Goal: Subscribe to service/newsletter

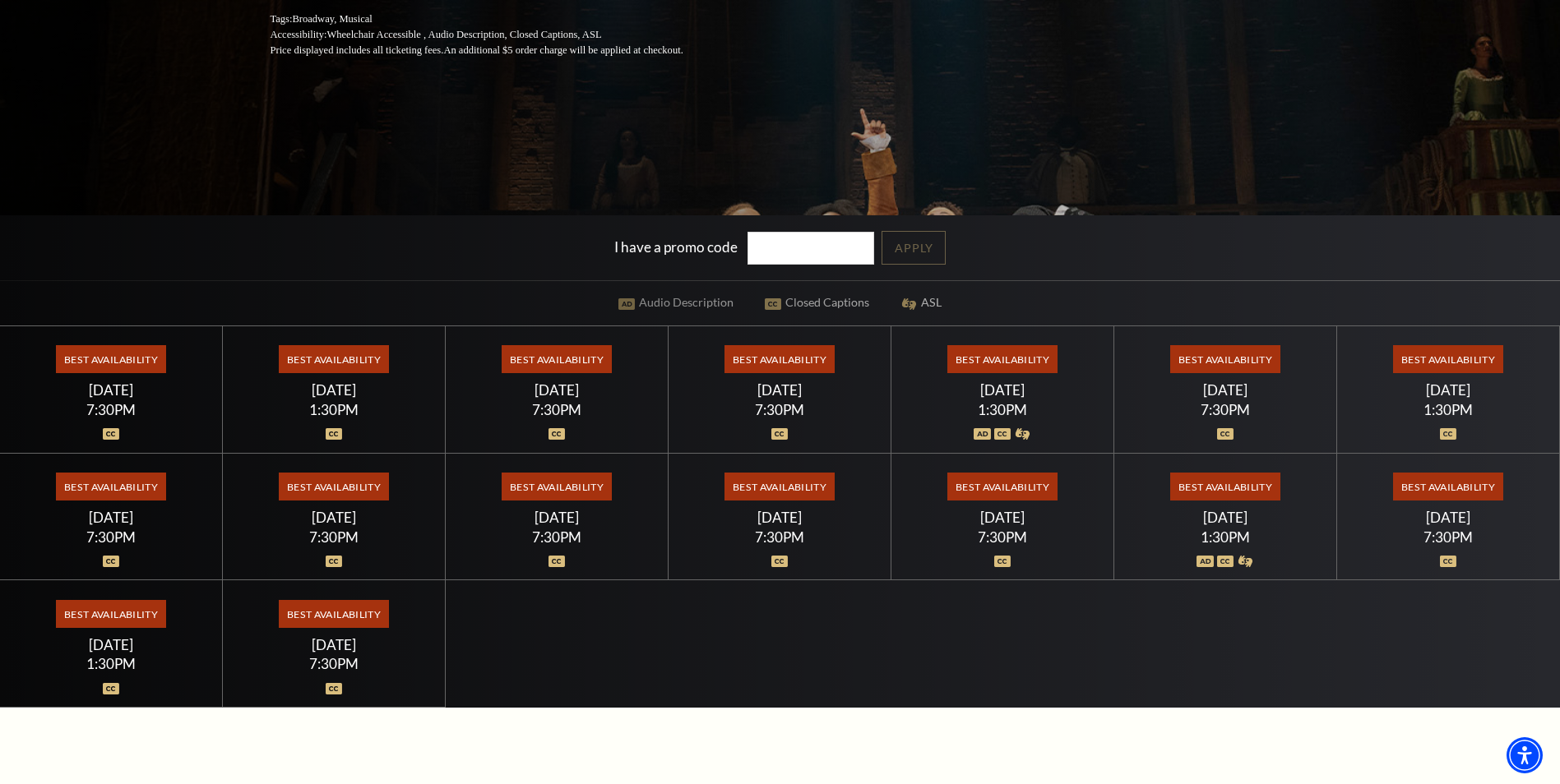
scroll to position [411, 0]
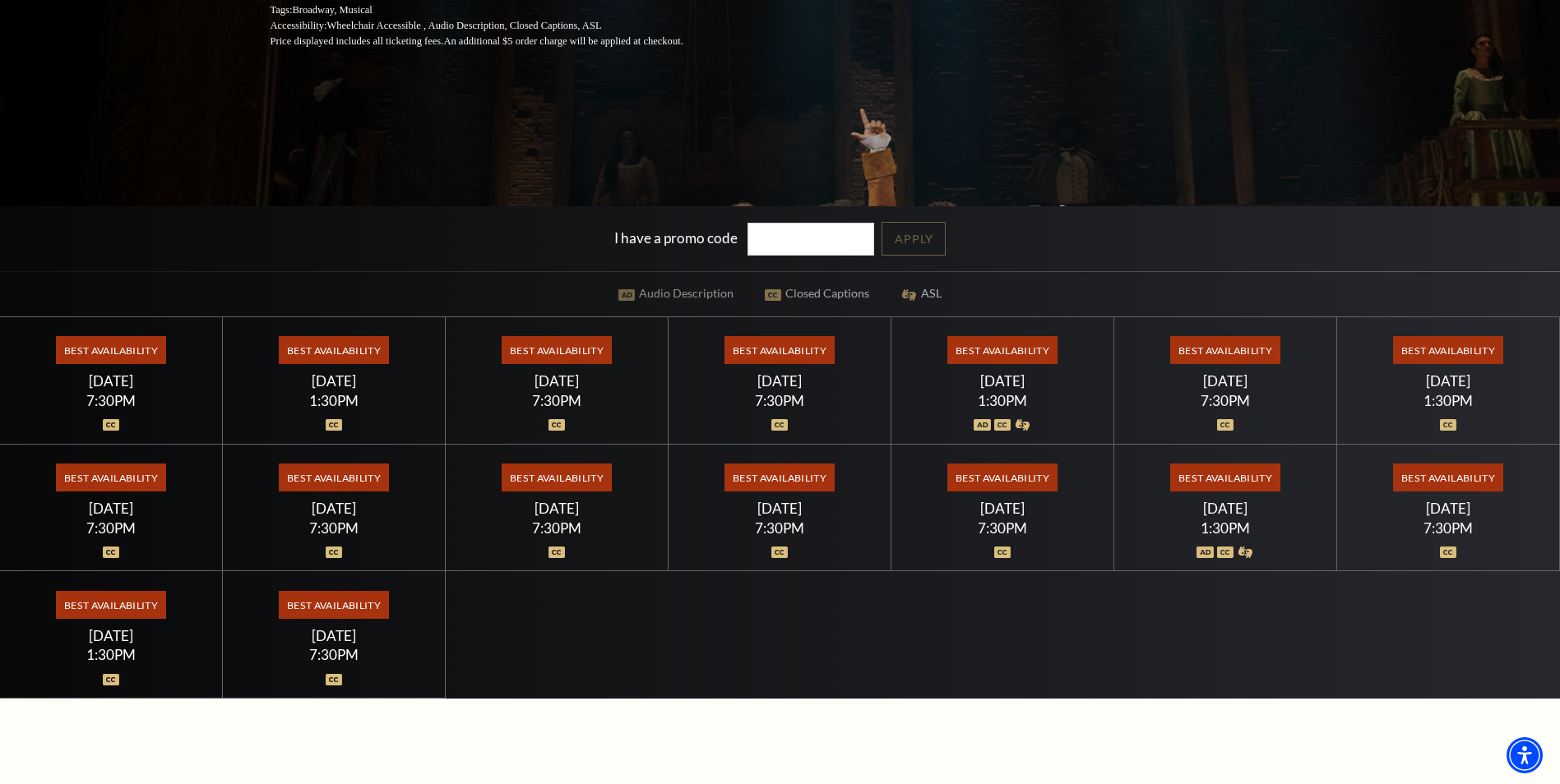
click at [354, 359] on span "Best Availability" at bounding box center [333, 349] width 110 height 28
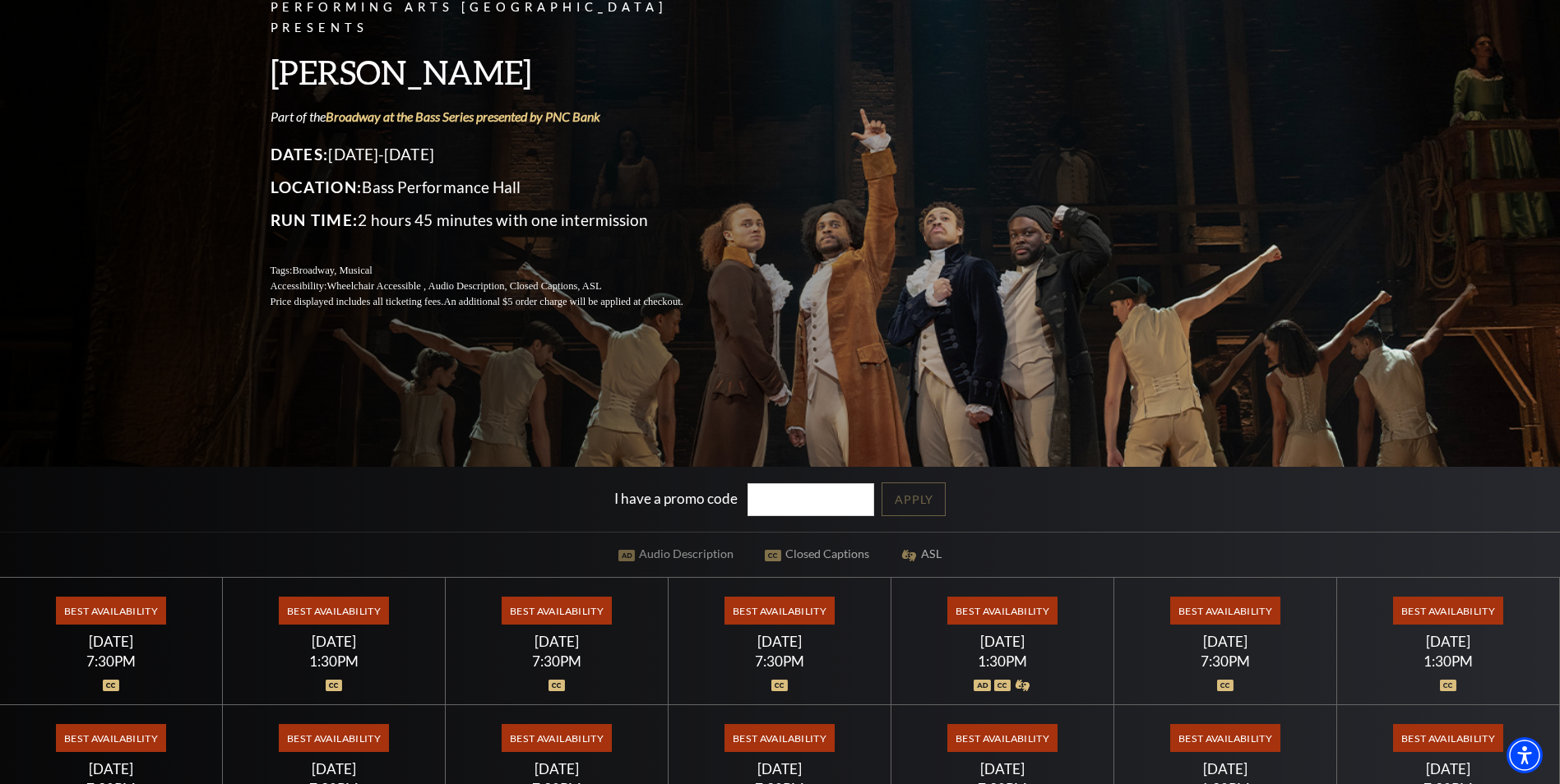
scroll to position [165, 0]
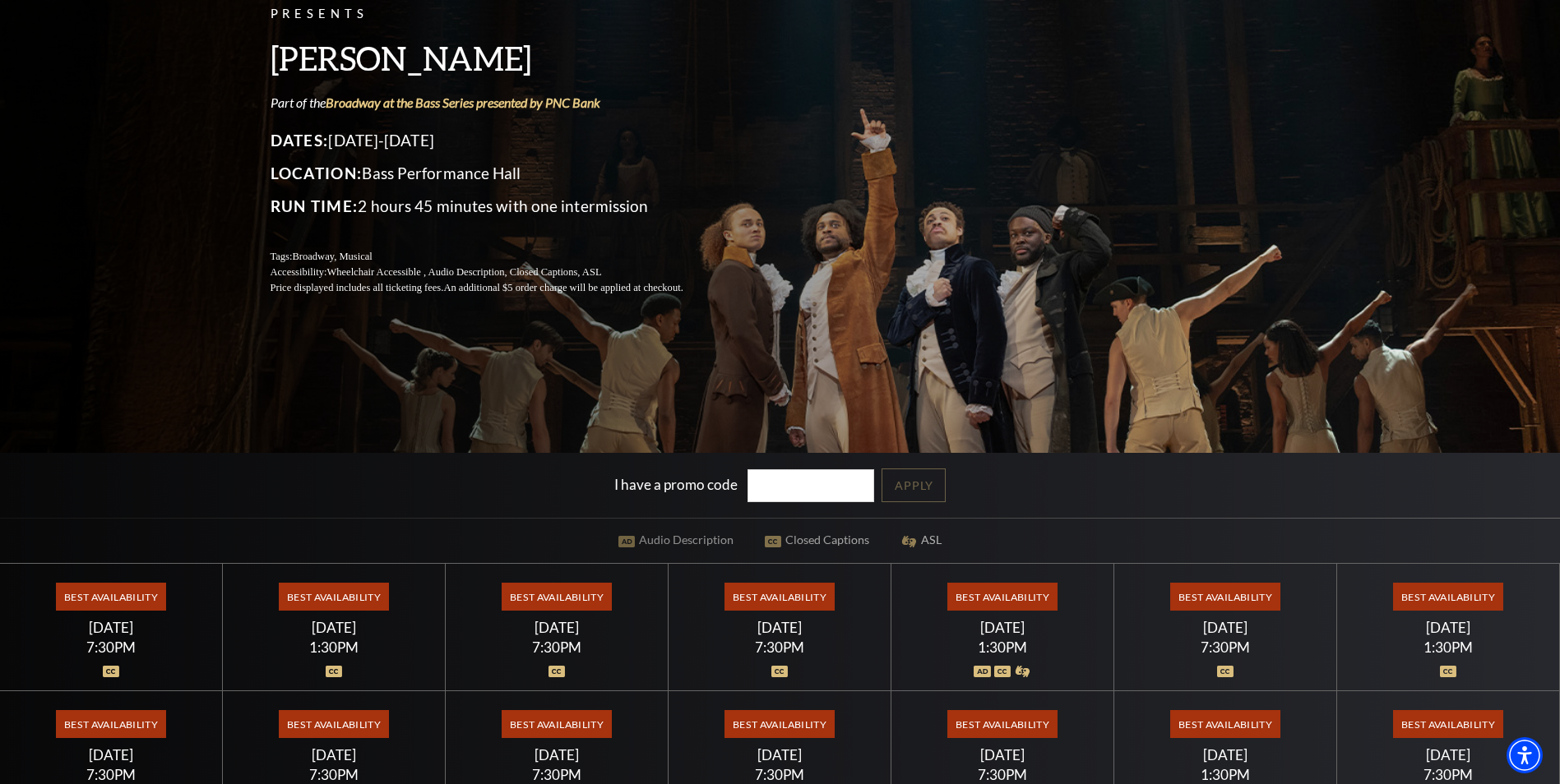
click at [837, 486] on input "I have a promo code" at bounding box center [810, 486] width 127 height 33
click at [995, 538] on div "Performing Arts Fort Worth Presents Hamilton Part of the Broadway at the Bass S…" at bounding box center [780, 385] width 1560 height 1120
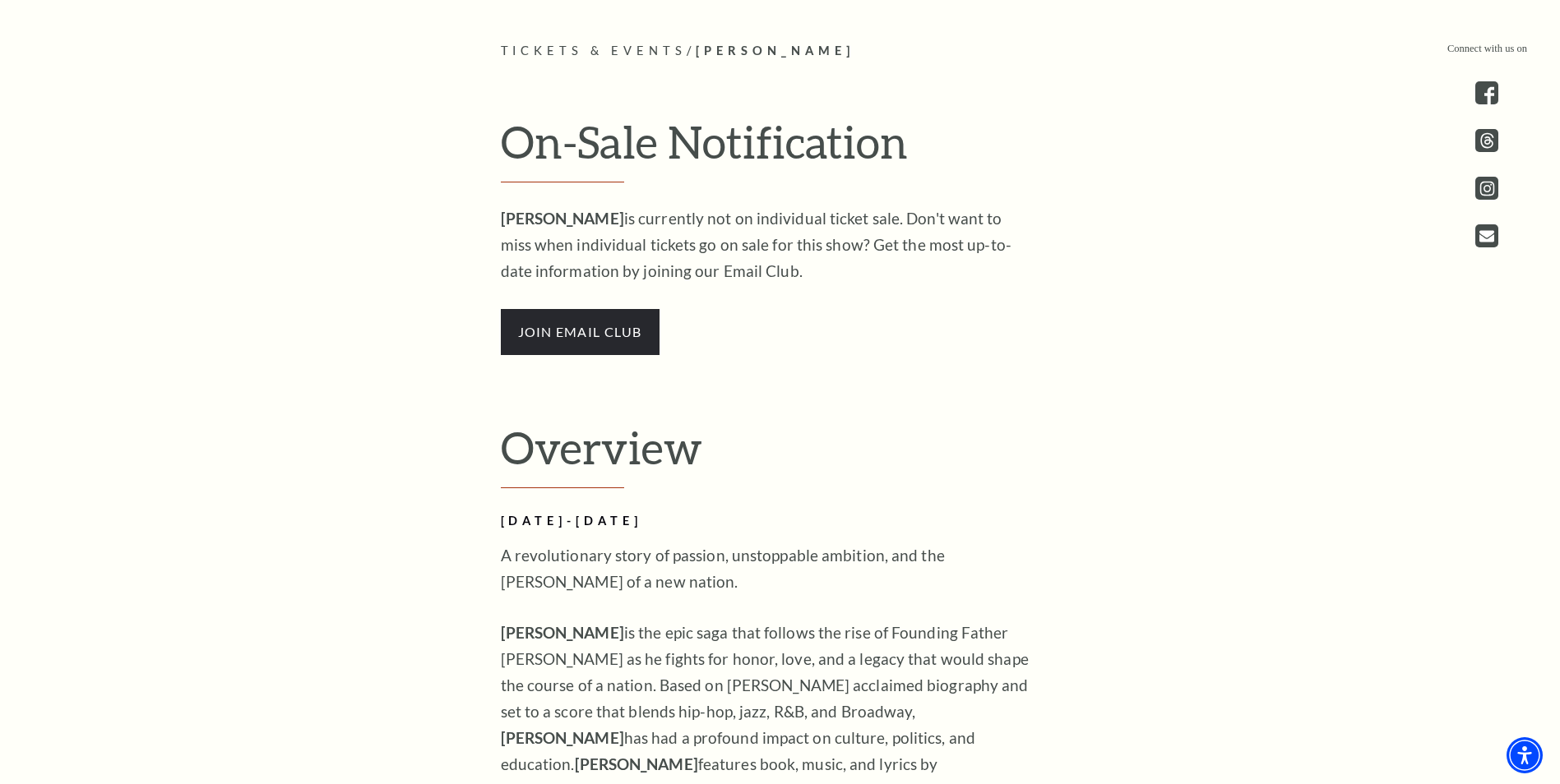
scroll to position [987, 0]
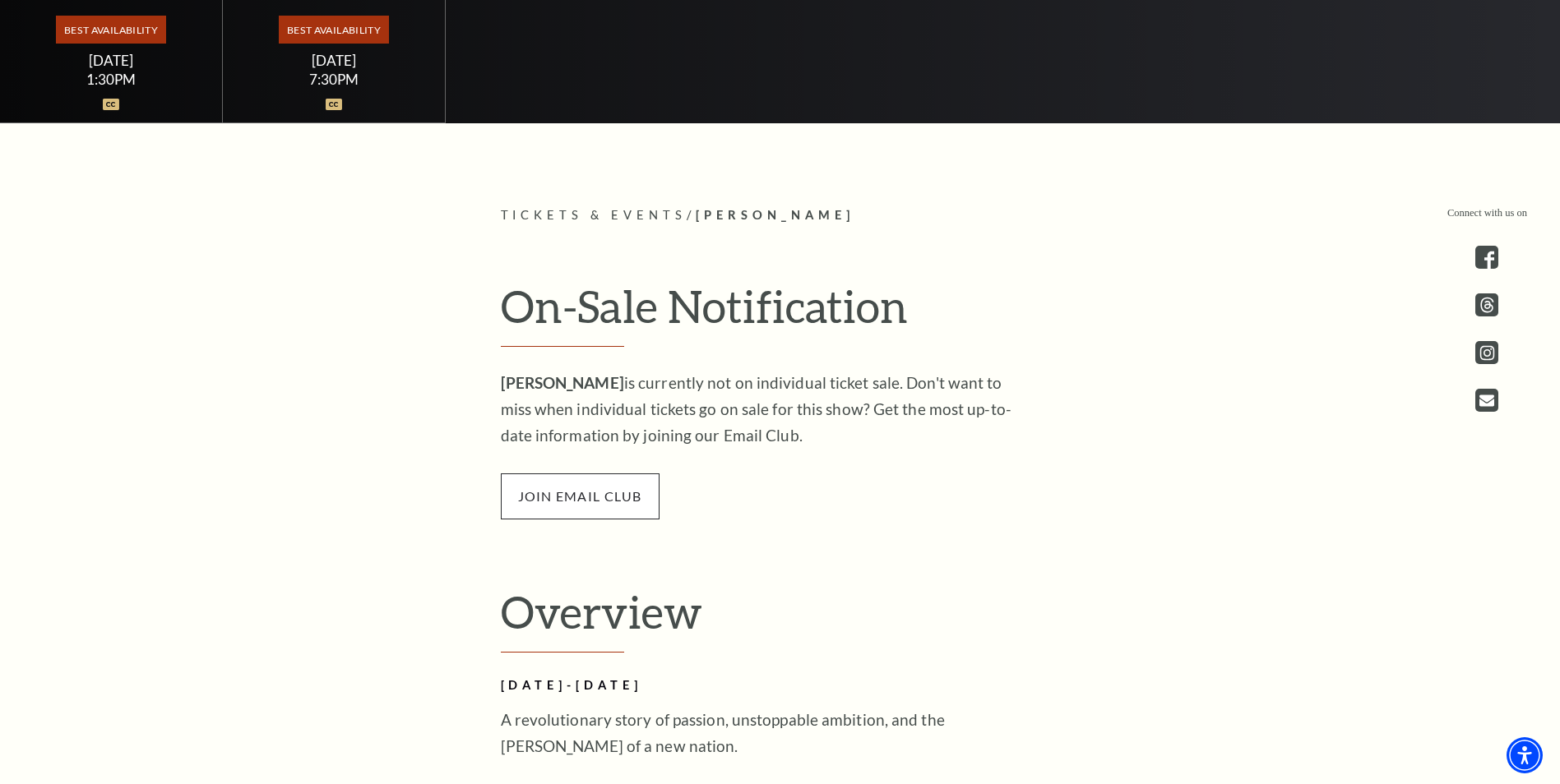
click at [570, 499] on span "join email club" at bounding box center [579, 496] width 158 height 46
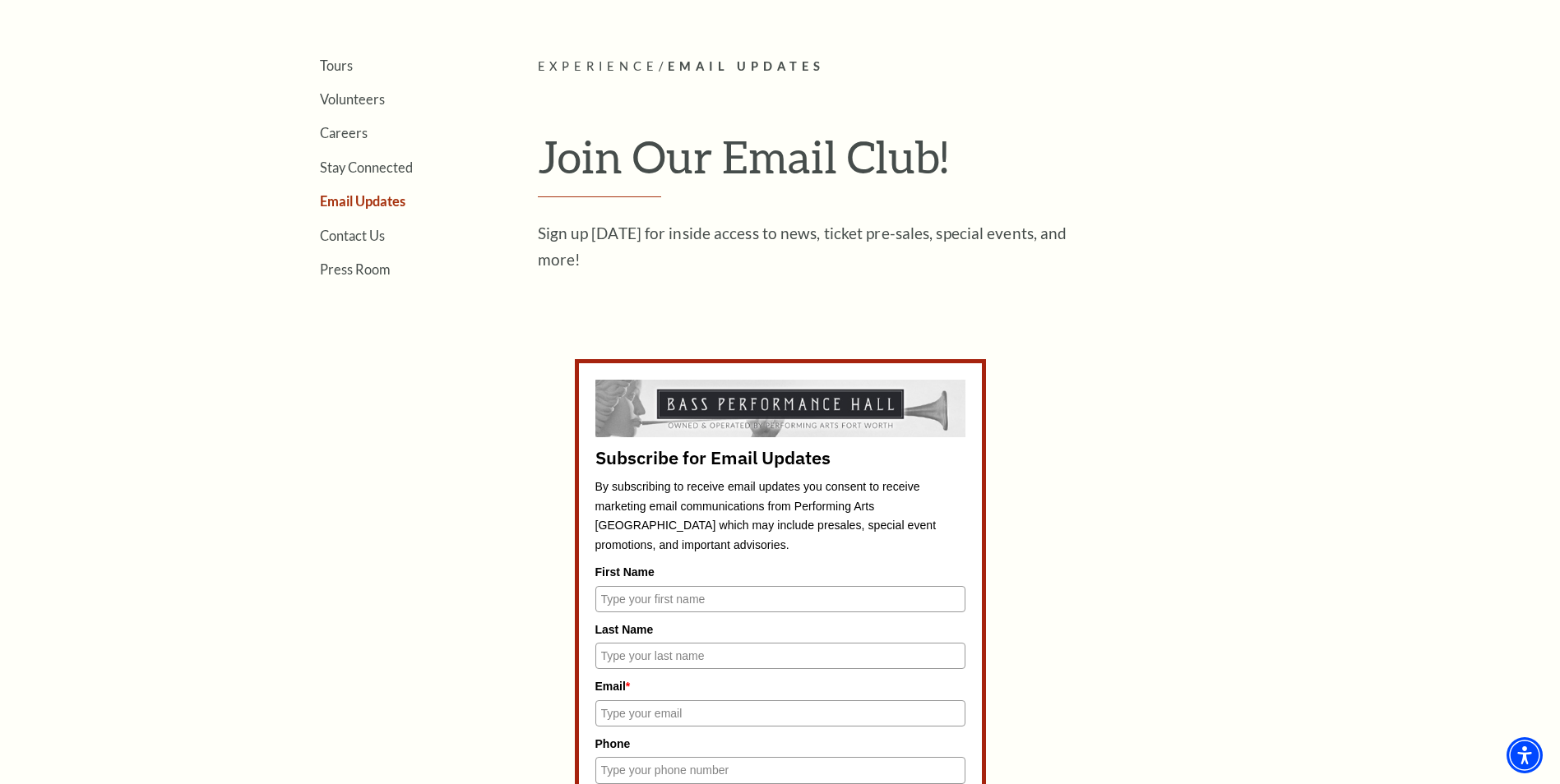
scroll to position [493, 0]
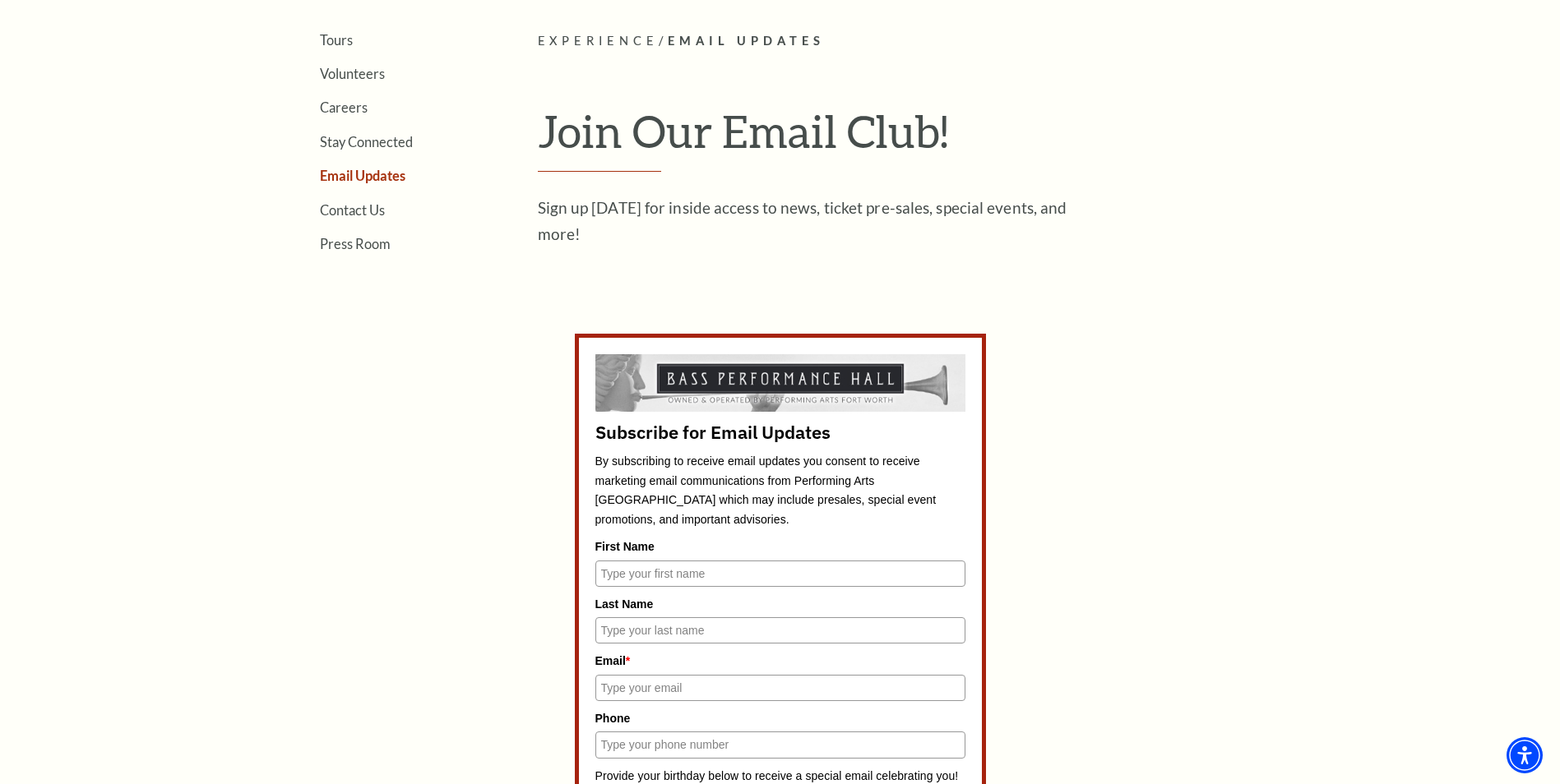
click at [713, 577] on input "First Name" at bounding box center [780, 573] width 370 height 26
type input "BROOKE"
type input "HURT"
type input "brooke612@gmail.com"
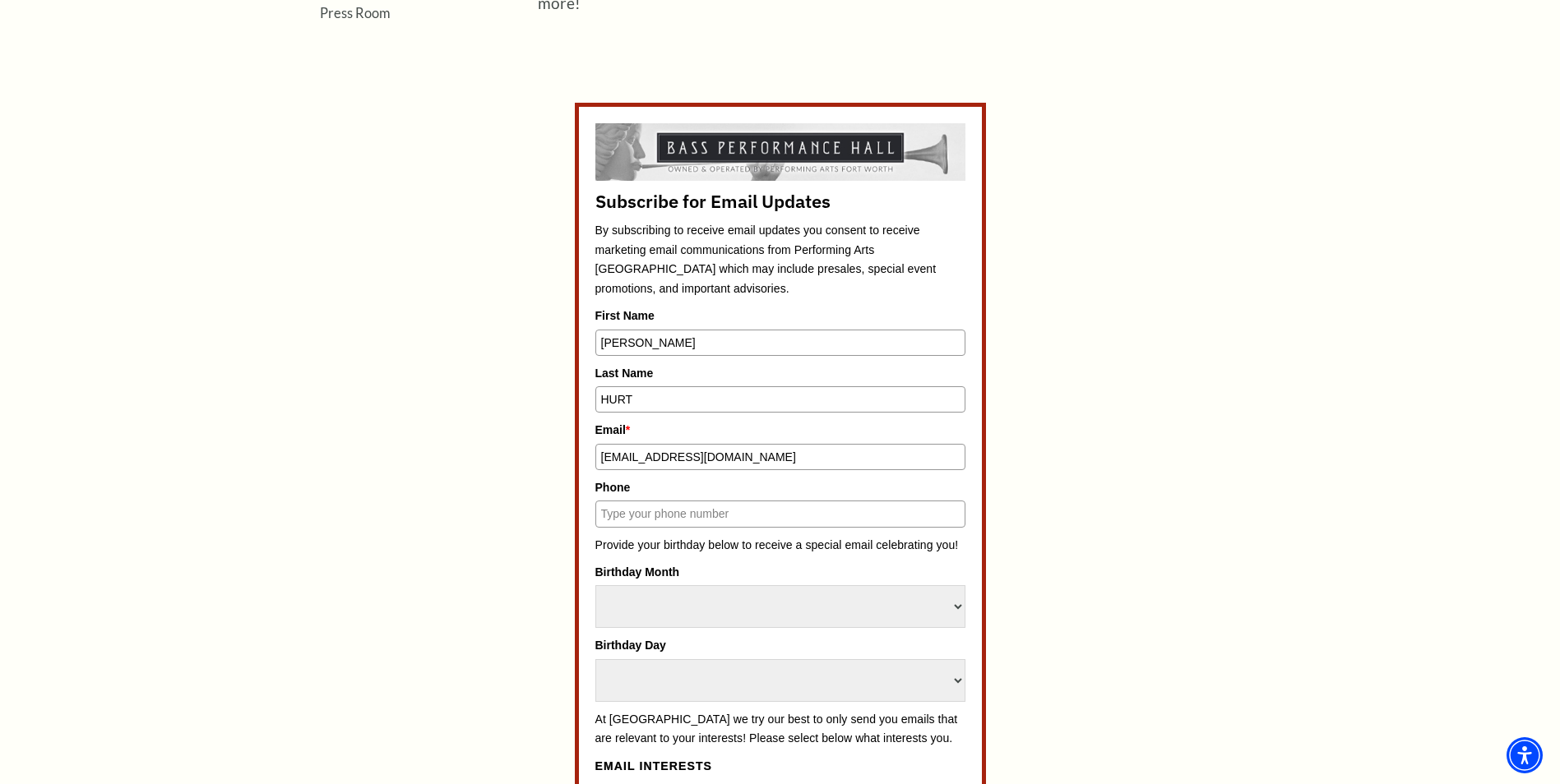
scroll to position [740, 0]
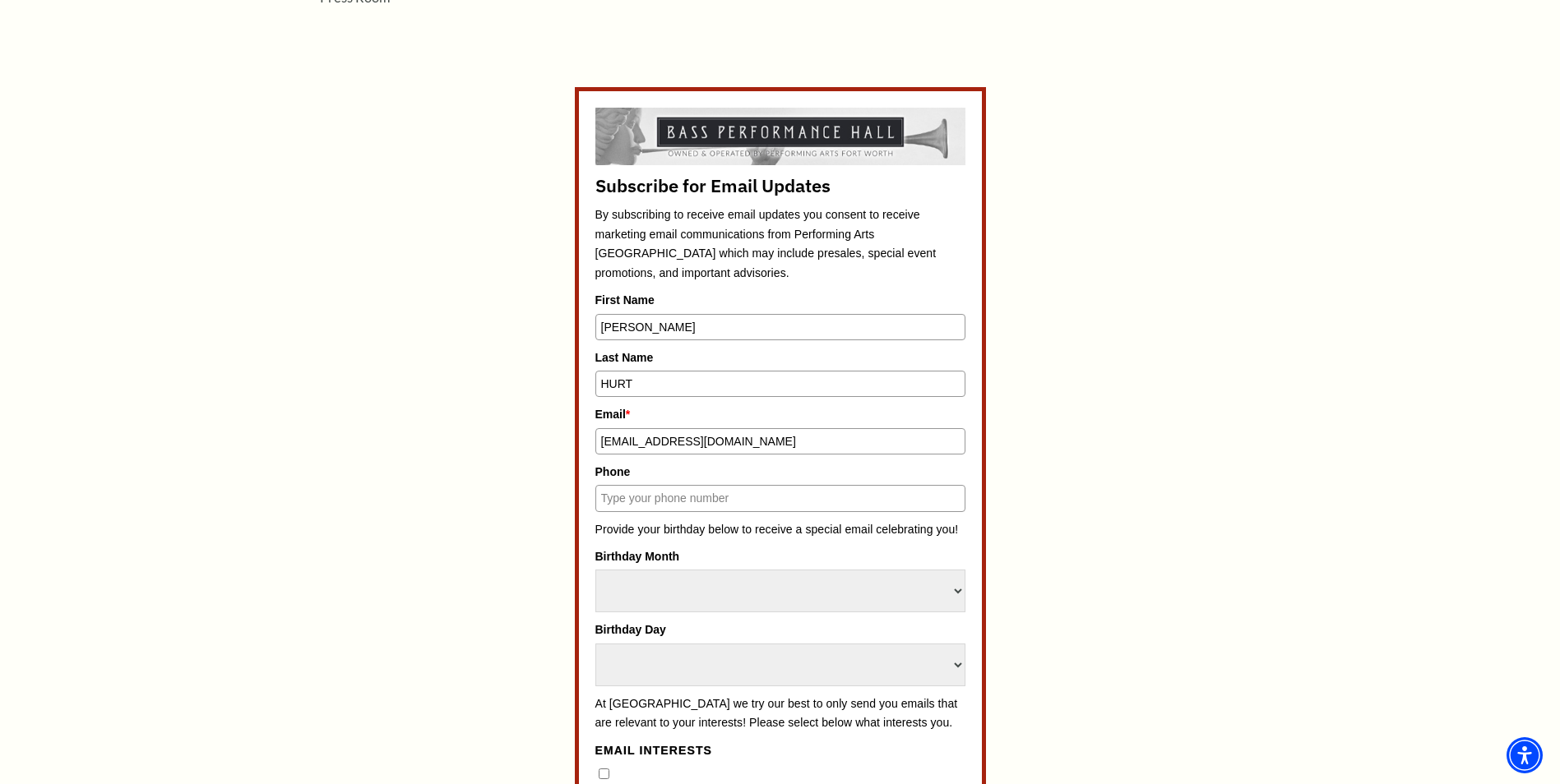
click at [711, 501] on input "Phone" at bounding box center [780, 498] width 370 height 26
type input "8177050292"
click at [726, 591] on select "Select Month January February March April May June July August September Octobe…" at bounding box center [780, 590] width 370 height 43
select select "November"
click at [595, 569] on select "Select Month January February March April May June July August September Octobe…" at bounding box center [780, 590] width 370 height 43
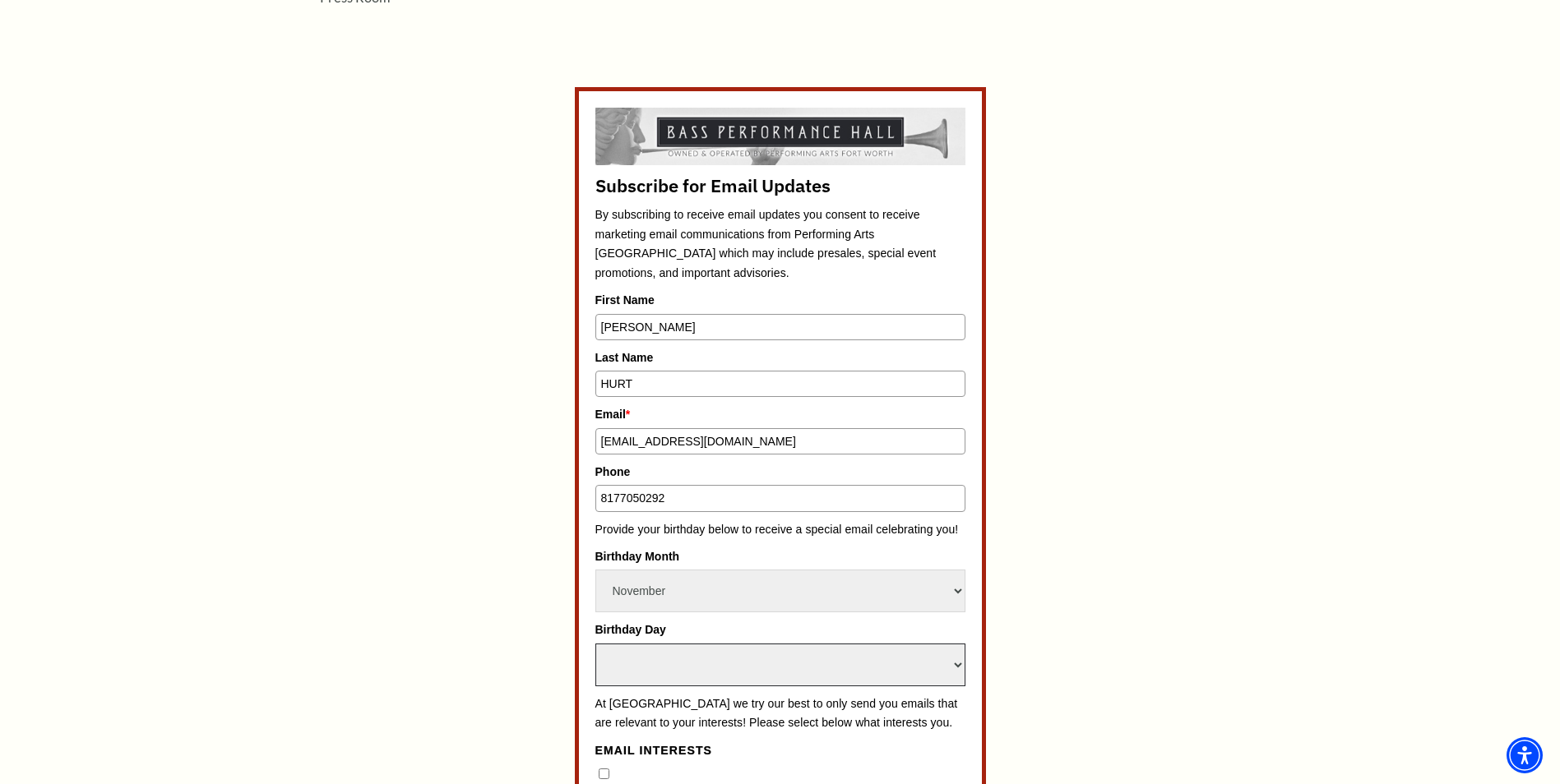
click at [786, 662] on select "Select Day 1 2 3 4 5 6 7 8 9 10 11 12 13 14 15 16 17 18 19 20 21 22 23 24" at bounding box center [780, 664] width 370 height 43
select select "23"
click at [595, 644] on select "Select Day 1 2 3 4 5 6 7 8 9 10 11 12 13 14 15 16 17 18 19 20 21 22 23 24" at bounding box center [780, 664] width 370 height 43
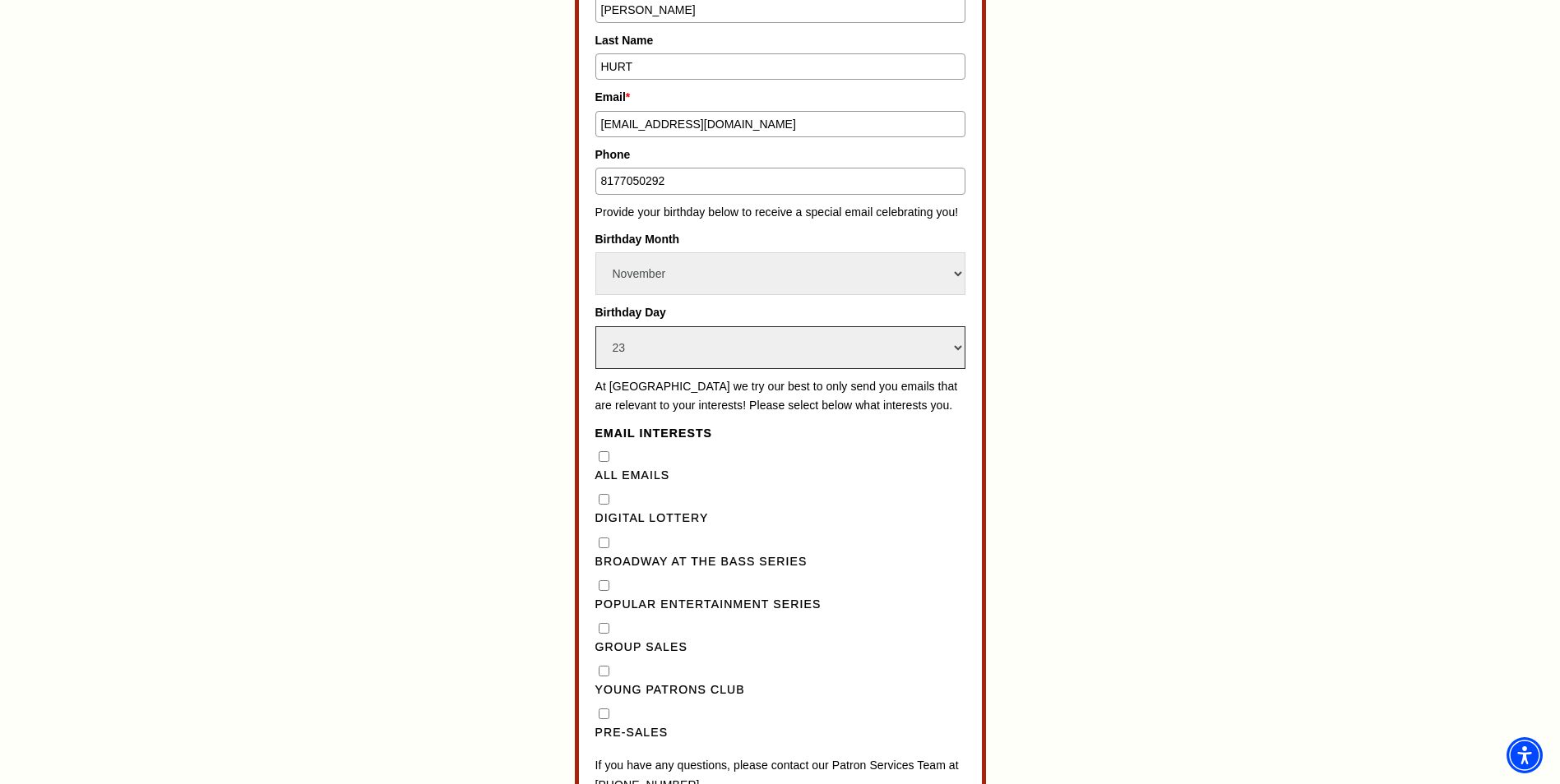
scroll to position [1069, 0]
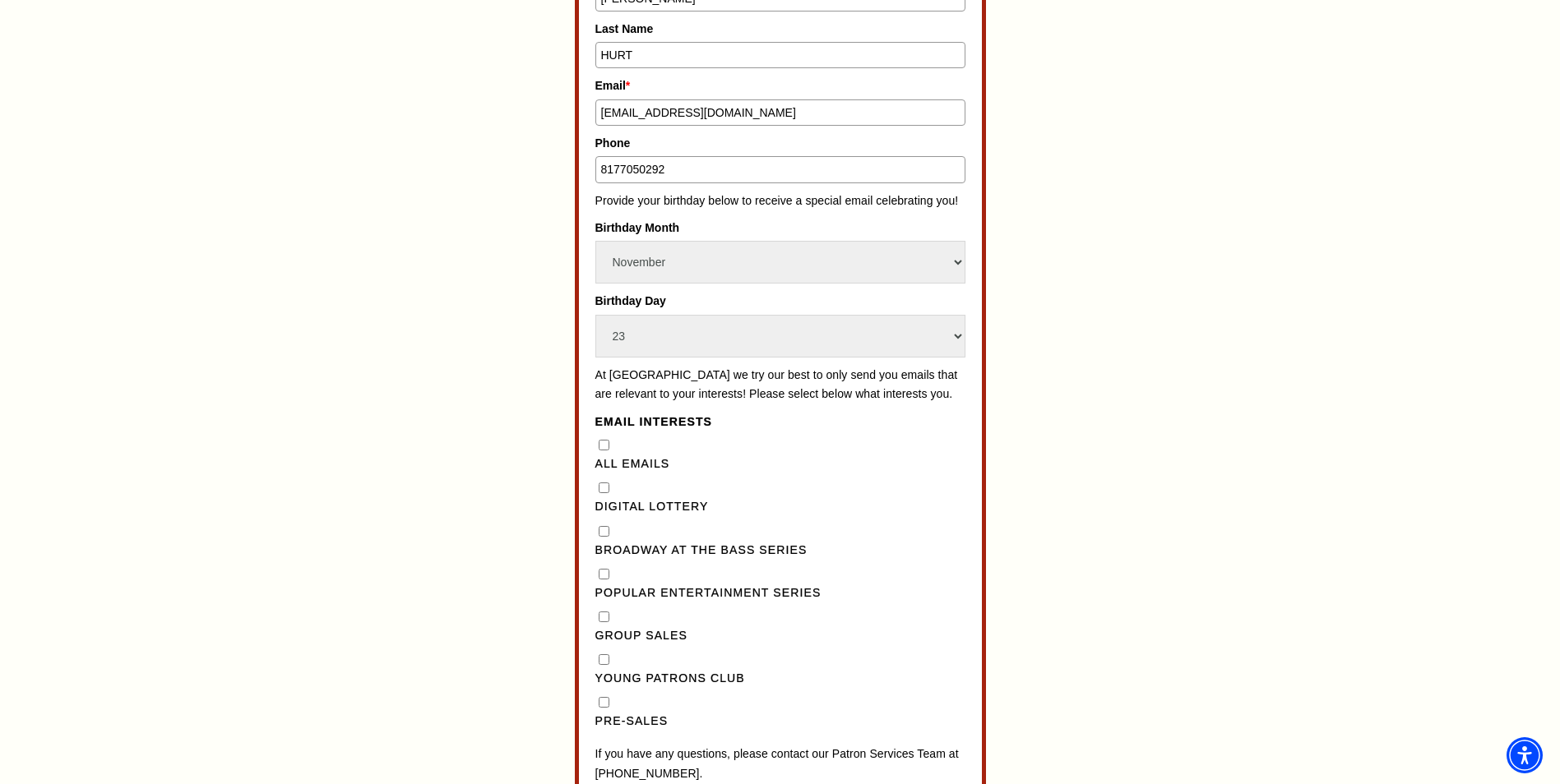
click at [608, 537] on Series"] "Broadway at the Bass Series" at bounding box center [604, 531] width 11 height 11
checkbox Series"] "true"
click at [604, 579] on Series"] "Popular Entertainment Series" at bounding box center [604, 574] width 11 height 11
checkbox Series"] "true"
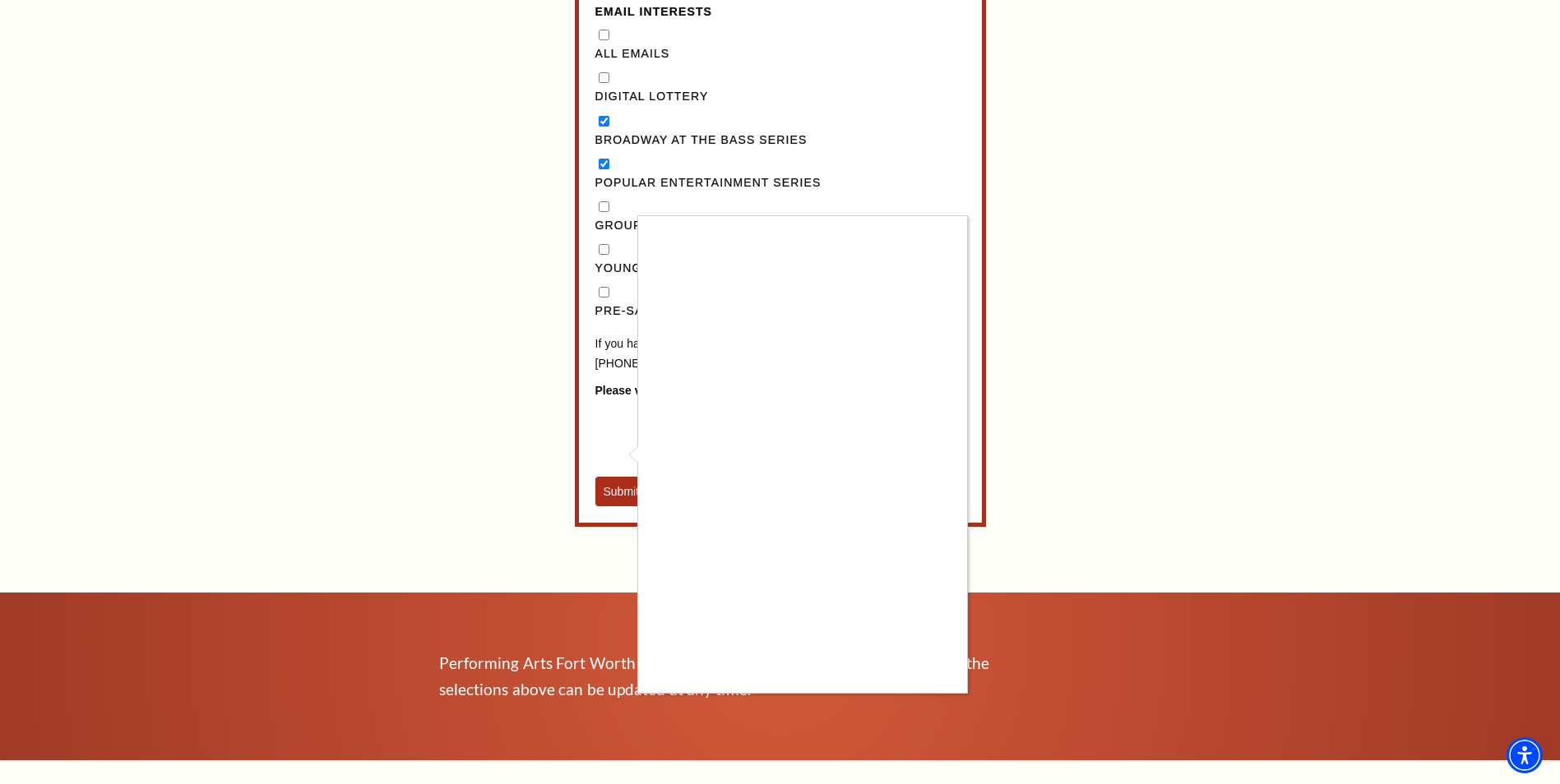
scroll to position [1480, 0]
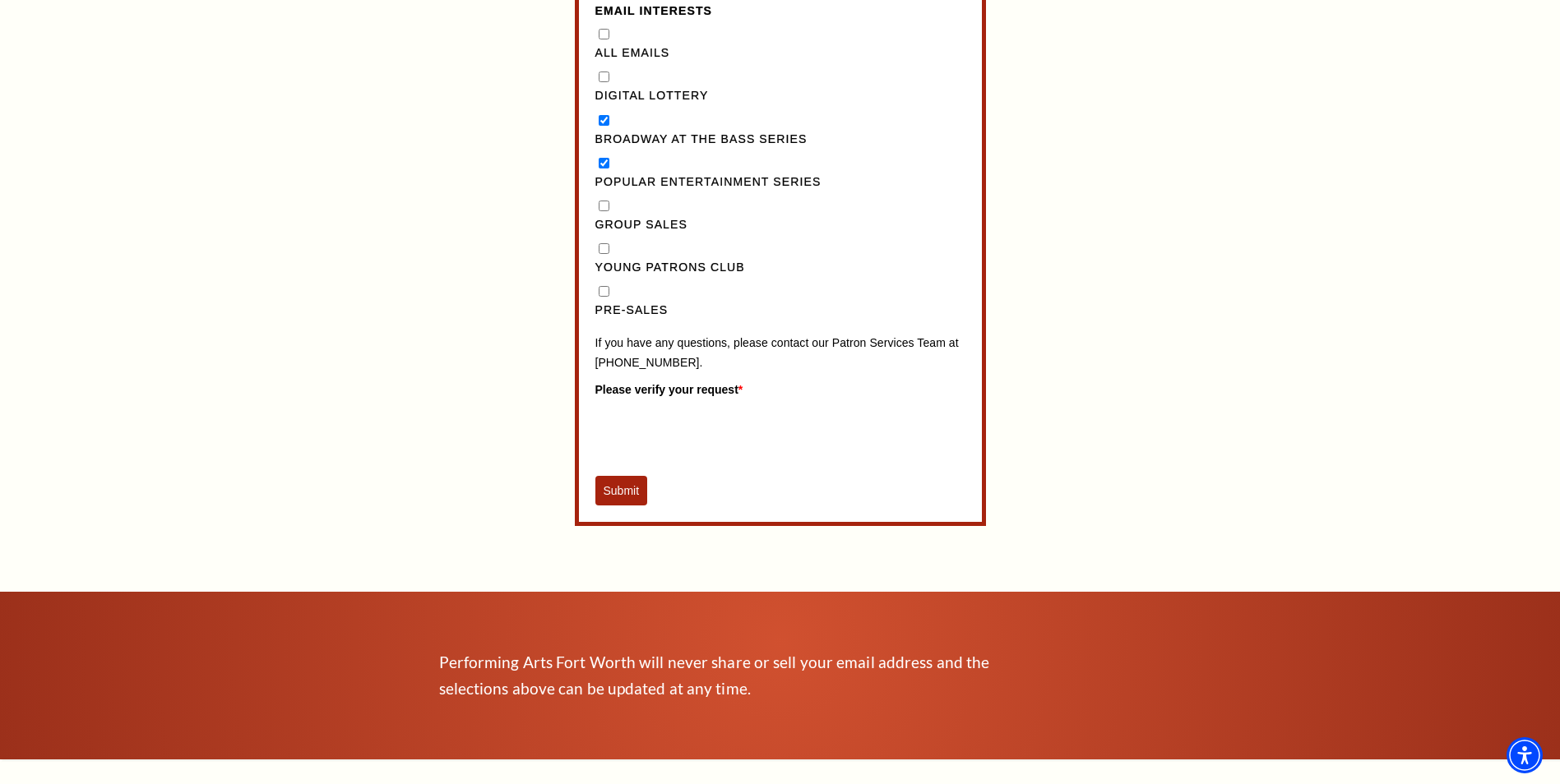
click at [623, 505] on button "Submit" at bounding box center [621, 491] width 53 height 30
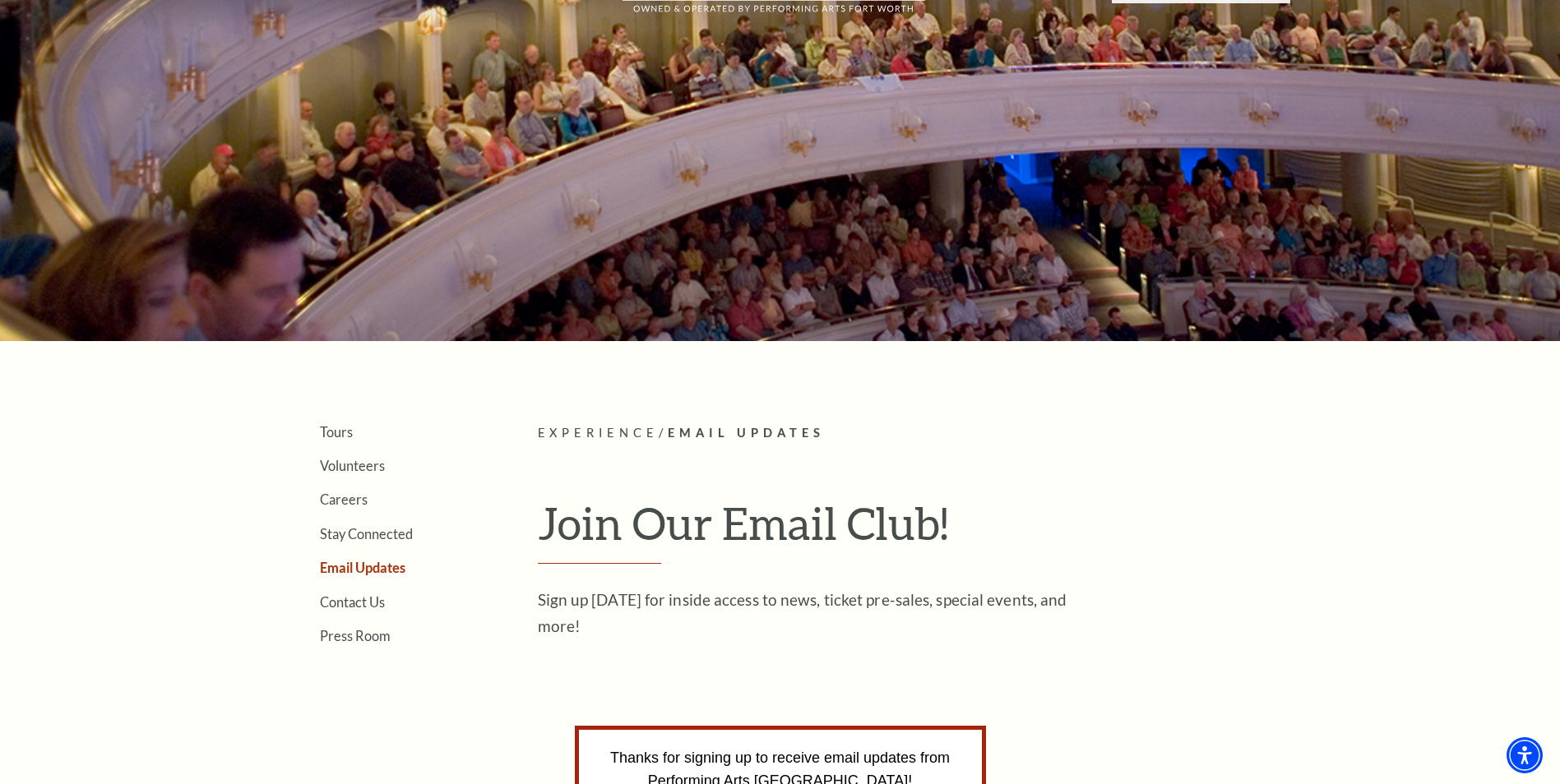
scroll to position [45, 0]
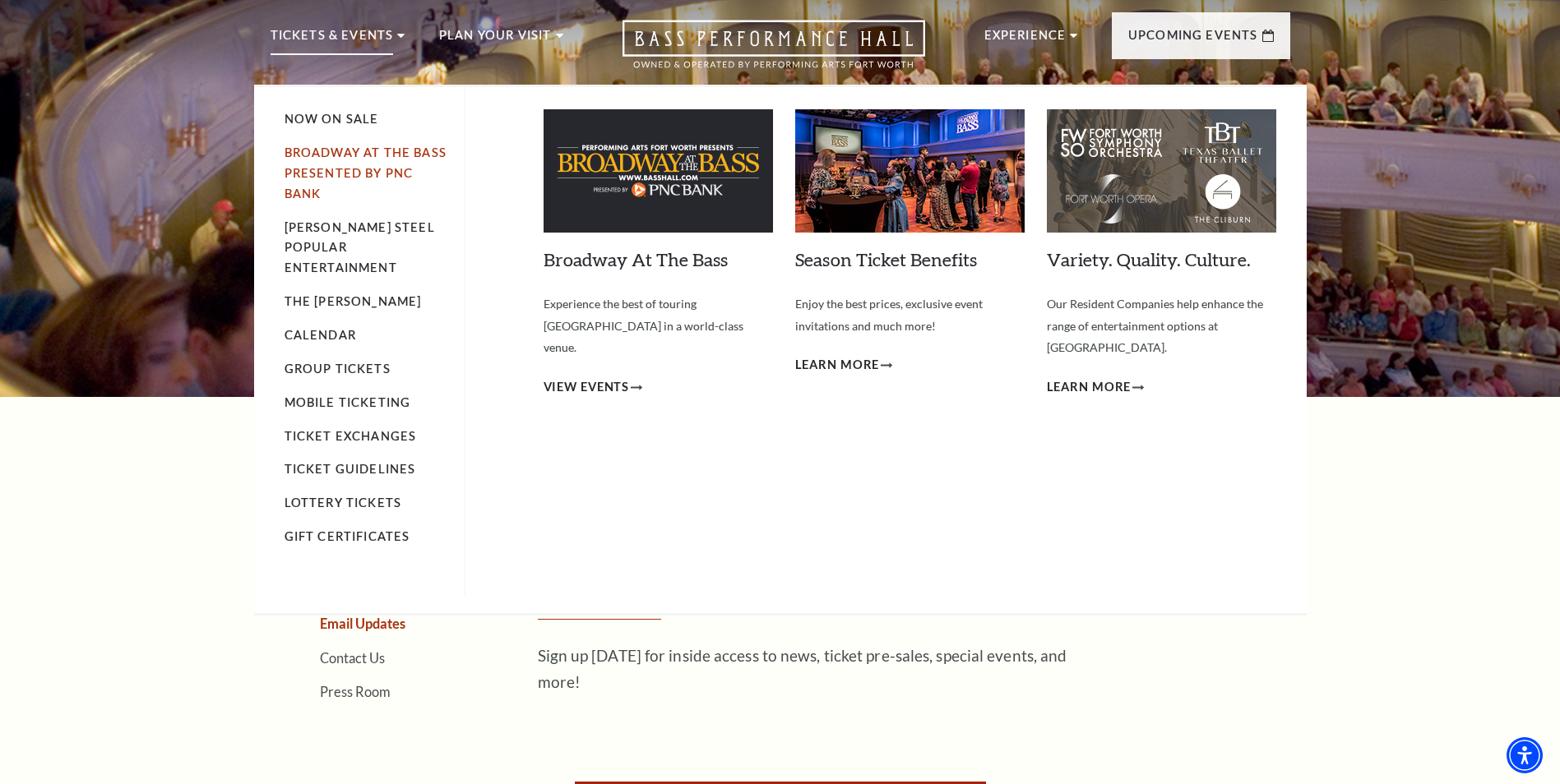
click at [327, 152] on link "Broadway At The Bass presented by PNC Bank" at bounding box center [365, 173] width 162 height 55
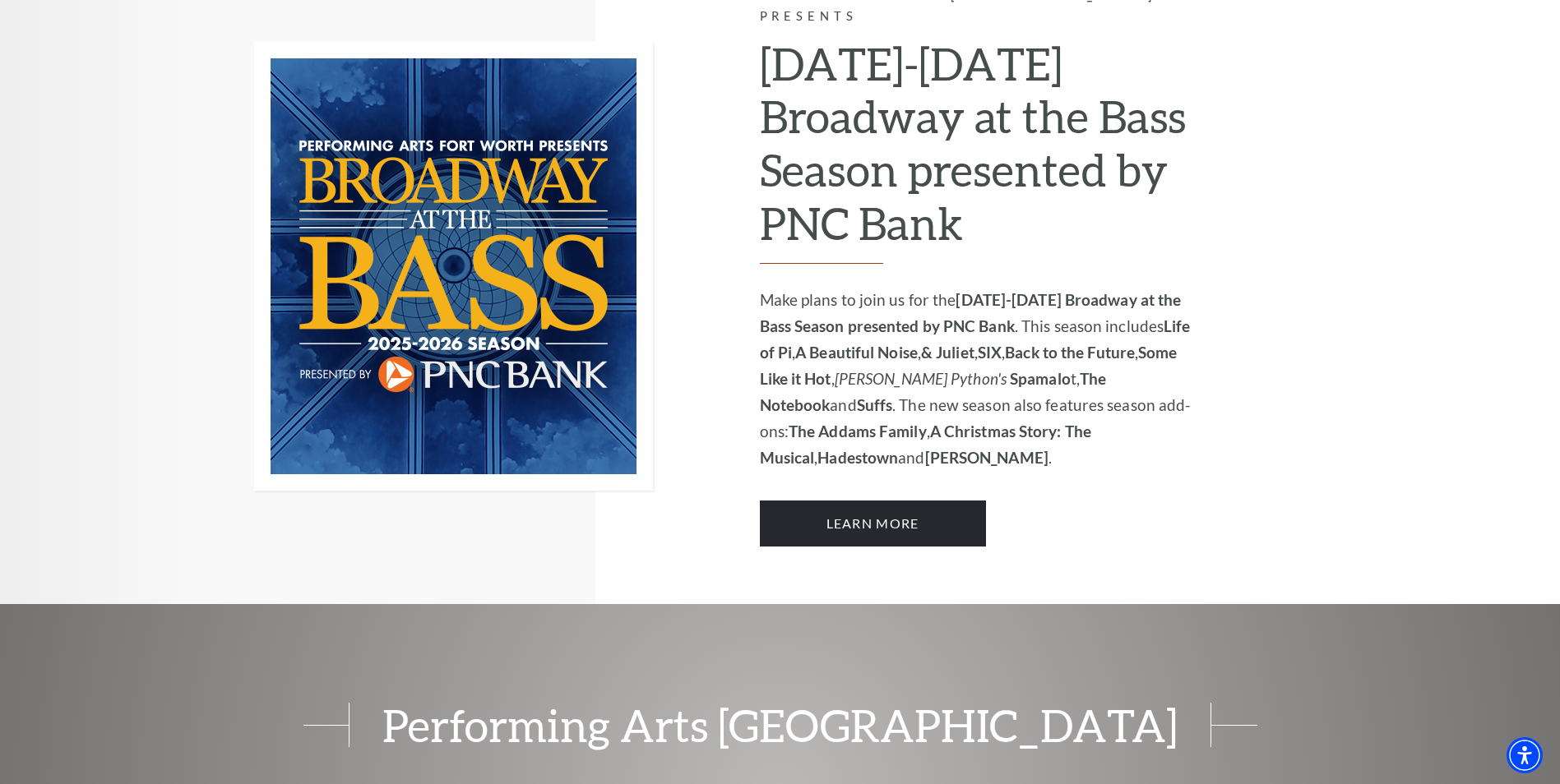
scroll to position [1233, 0]
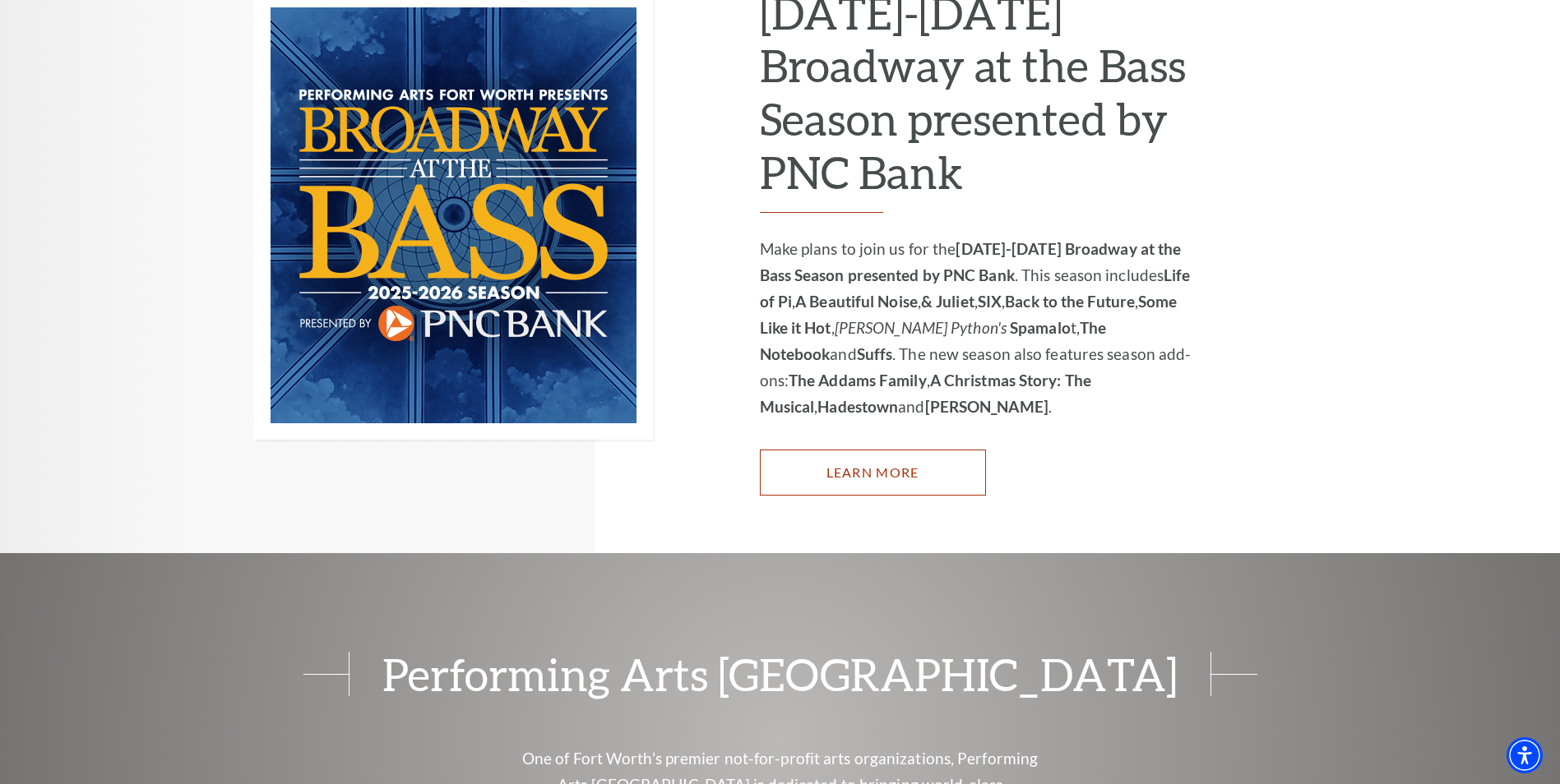
click at [860, 450] on link "Learn More" at bounding box center [873, 473] width 226 height 46
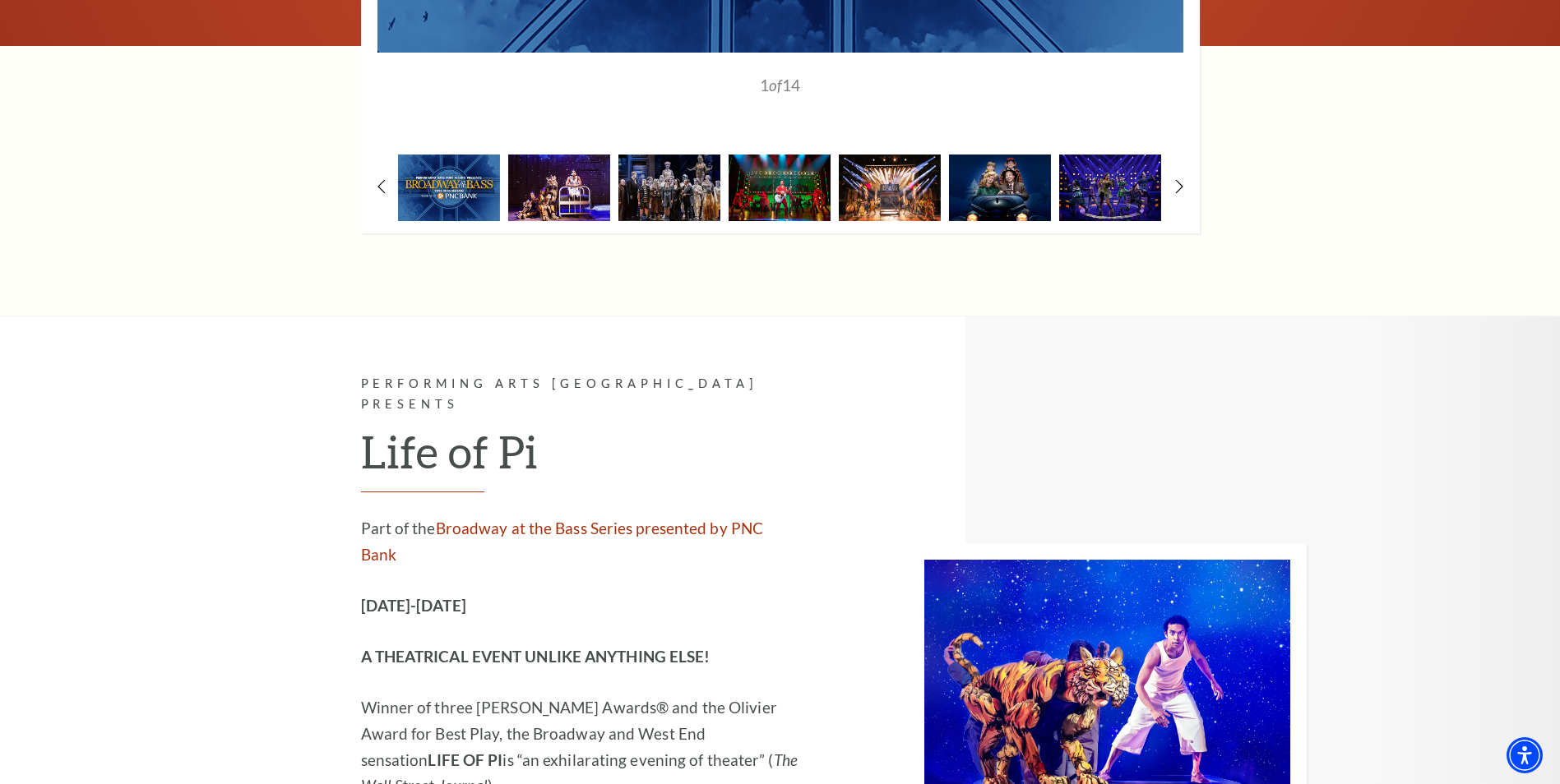
scroll to position [1644, 0]
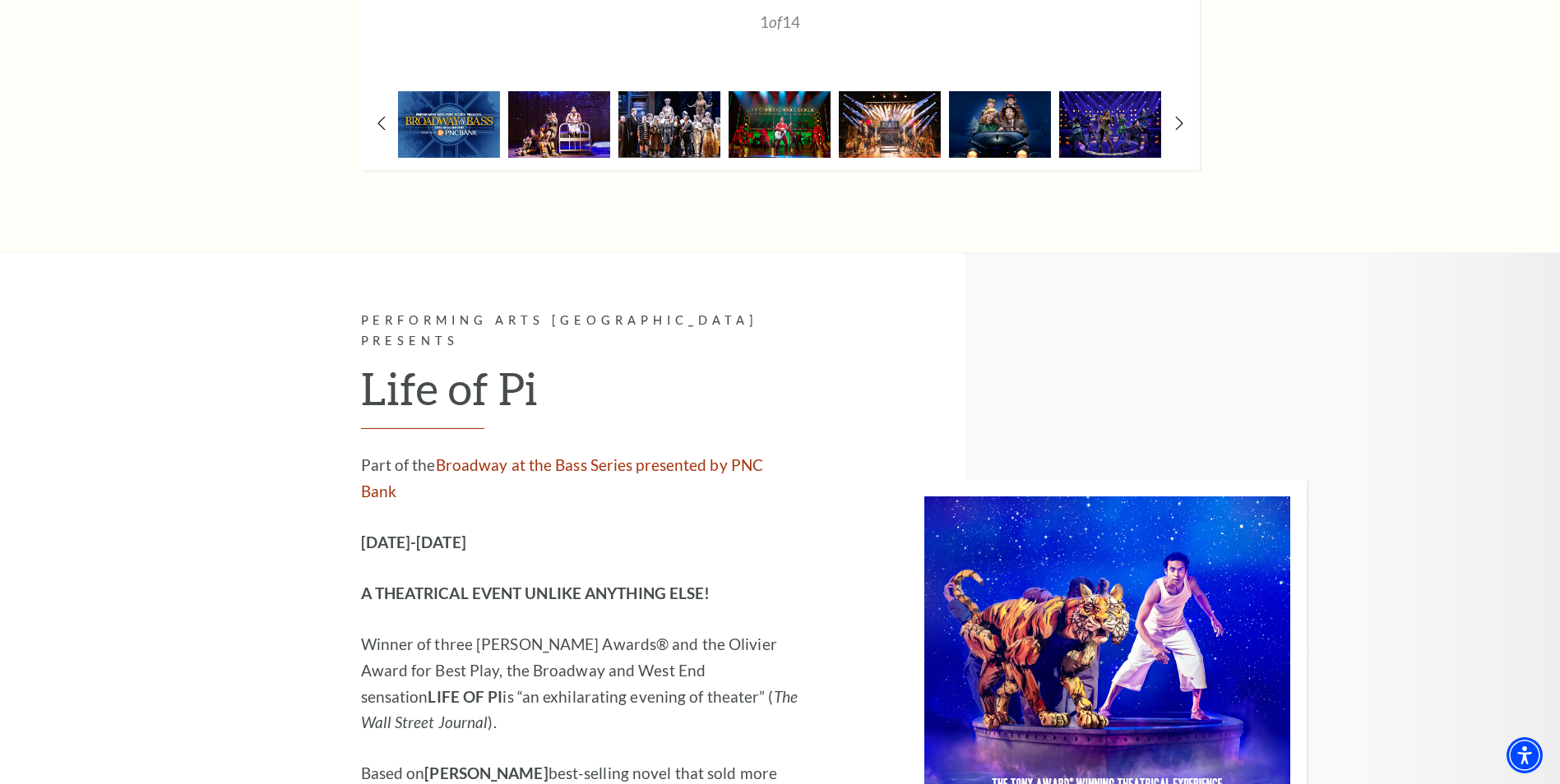
click at [654, 136] on img at bounding box center [669, 125] width 102 height 67
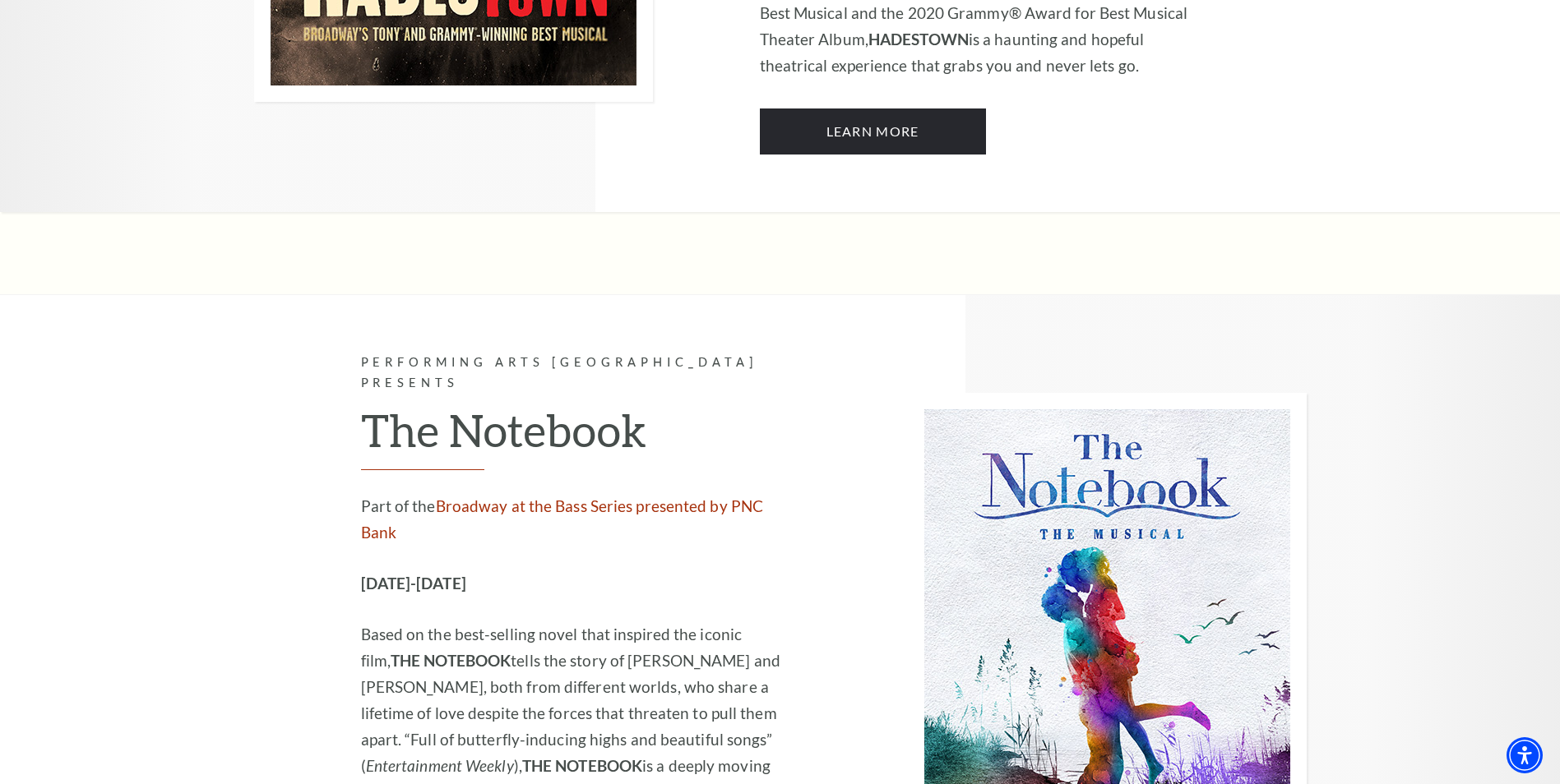
scroll to position [10441, 0]
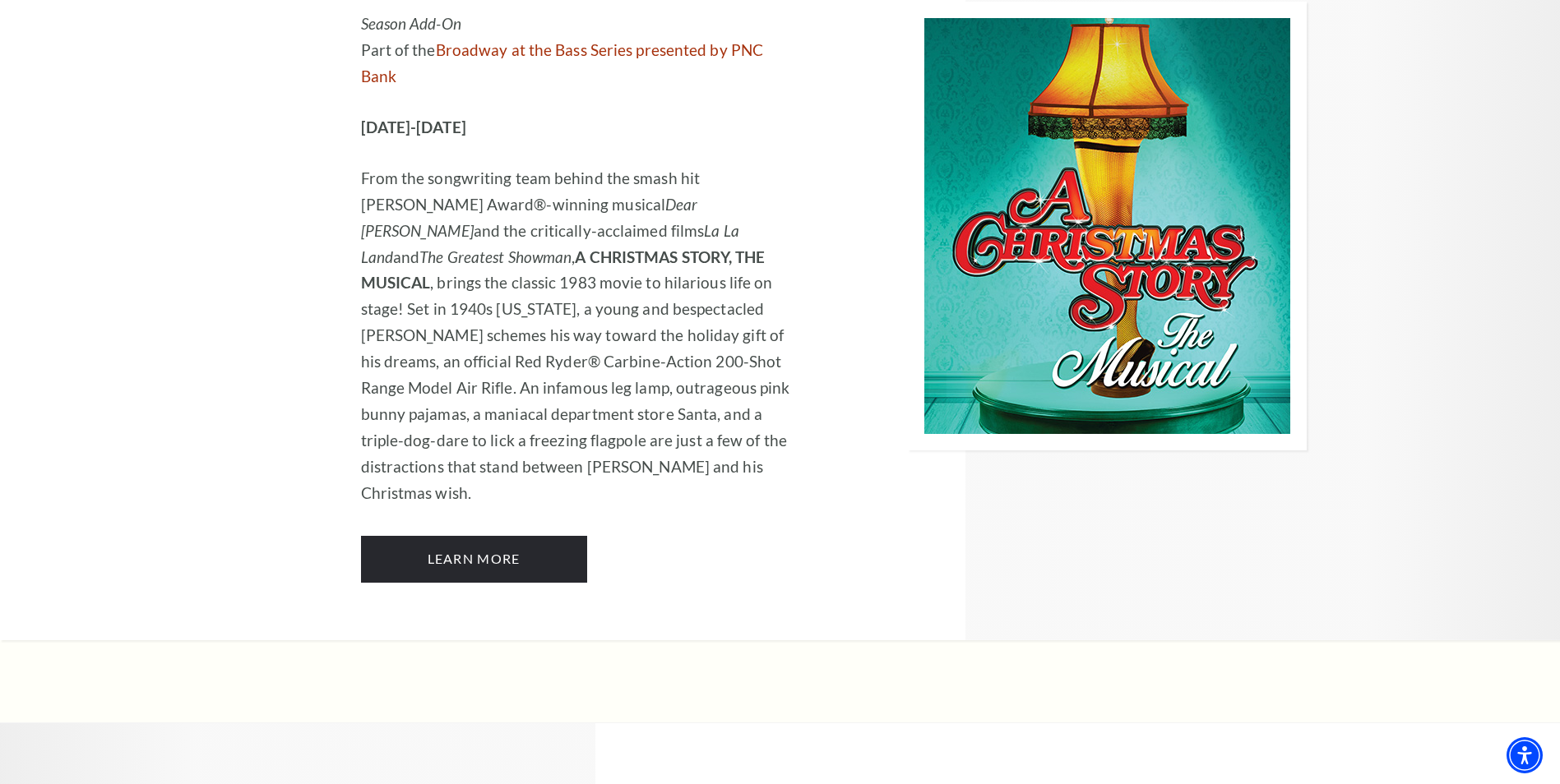
scroll to position [5837, 0]
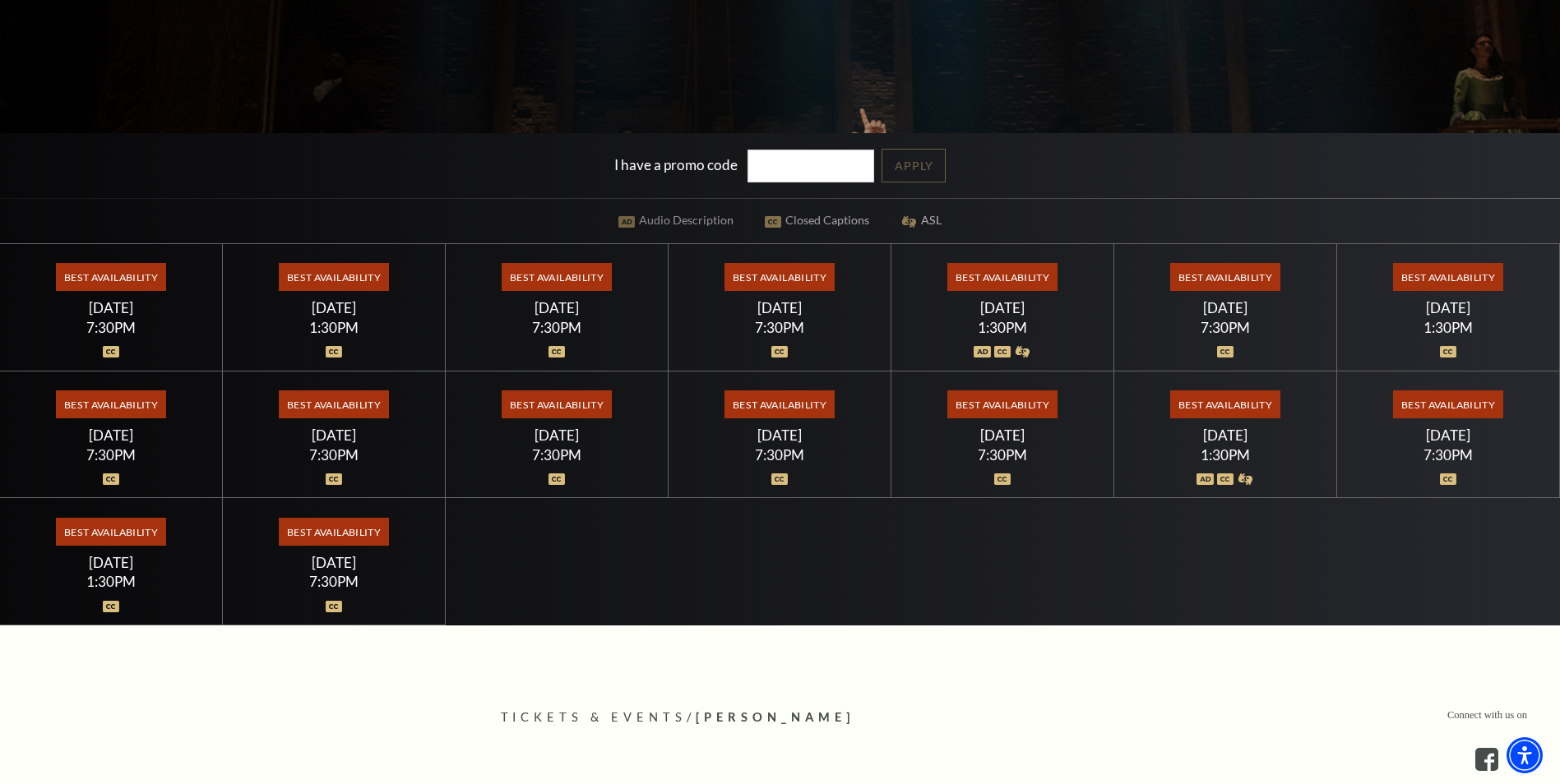
scroll to position [657, 0]
